Goal: Task Accomplishment & Management: Manage account settings

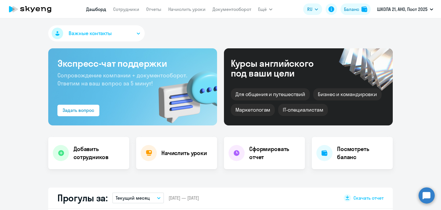
select select "30"
click at [192, 7] on link "Начислить уроки" at bounding box center [186, 9] width 37 height 6
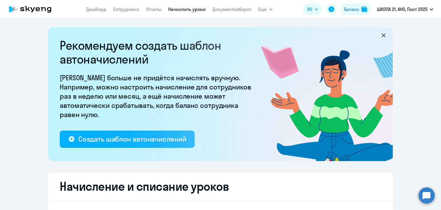
select select "10"
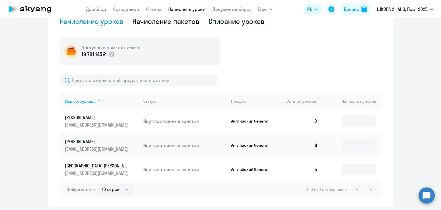
scroll to position [186, 0]
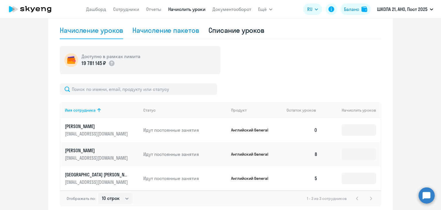
click at [178, 34] on div "Начисление пакетов" at bounding box center [165, 30] width 67 height 9
select select "10"
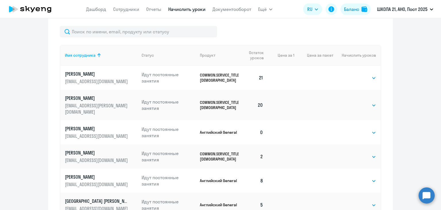
scroll to position [157, 0]
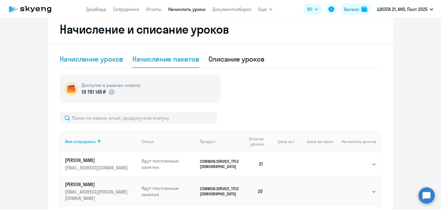
click at [99, 64] on div "Начисление уроков" at bounding box center [92, 59] width 64 height 17
select select "10"
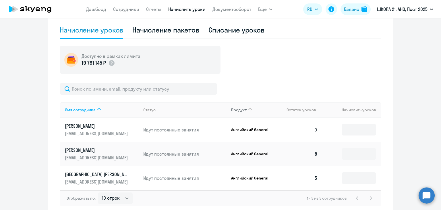
scroll to position [214, 0]
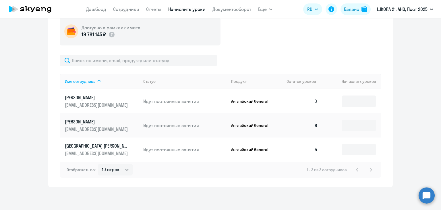
click at [106, 192] on div "Рекомендуем создать шаблон автоначислений Уроки больше не придётся начислять вр…" at bounding box center [220, 113] width 441 height 191
click at [358, 102] on input at bounding box center [359, 100] width 34 height 11
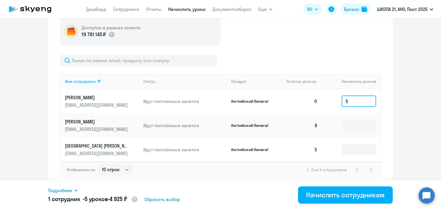
type input "5"
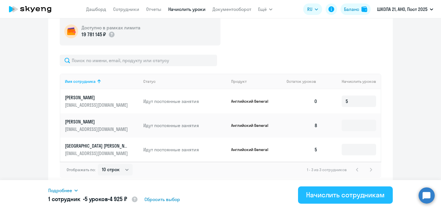
click at [333, 192] on div "Начислить сотрудникам" at bounding box center [345, 194] width 79 height 9
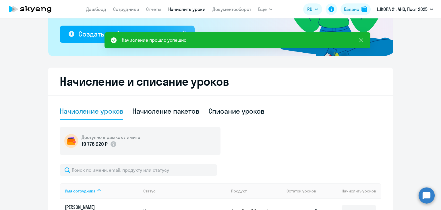
scroll to position [99, 0]
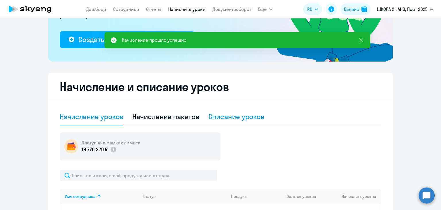
click at [220, 119] on div "Списание уроков" at bounding box center [237, 116] width 56 height 9
select select "10"
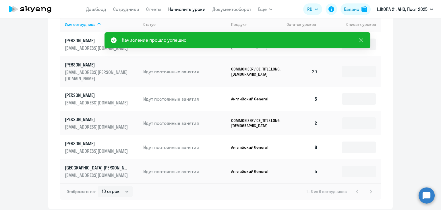
scroll to position [243, 0]
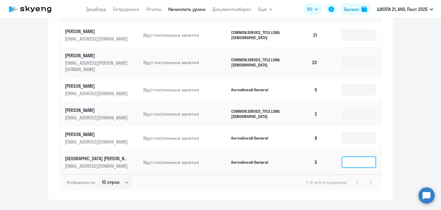
click at [356, 156] on input at bounding box center [359, 161] width 34 height 11
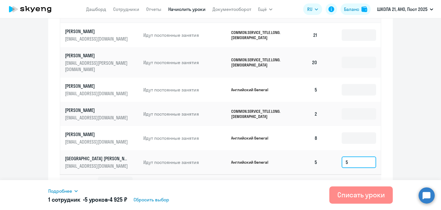
type input "5"
click at [349, 195] on div "Списать уроки" at bounding box center [361, 194] width 47 height 9
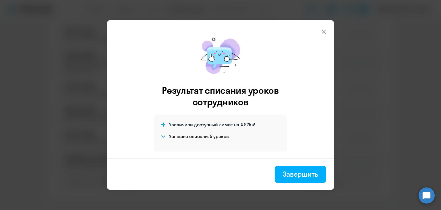
click at [322, 36] on button at bounding box center [323, 31] width 11 height 11
